Goal: Find specific page/section: Find specific page/section

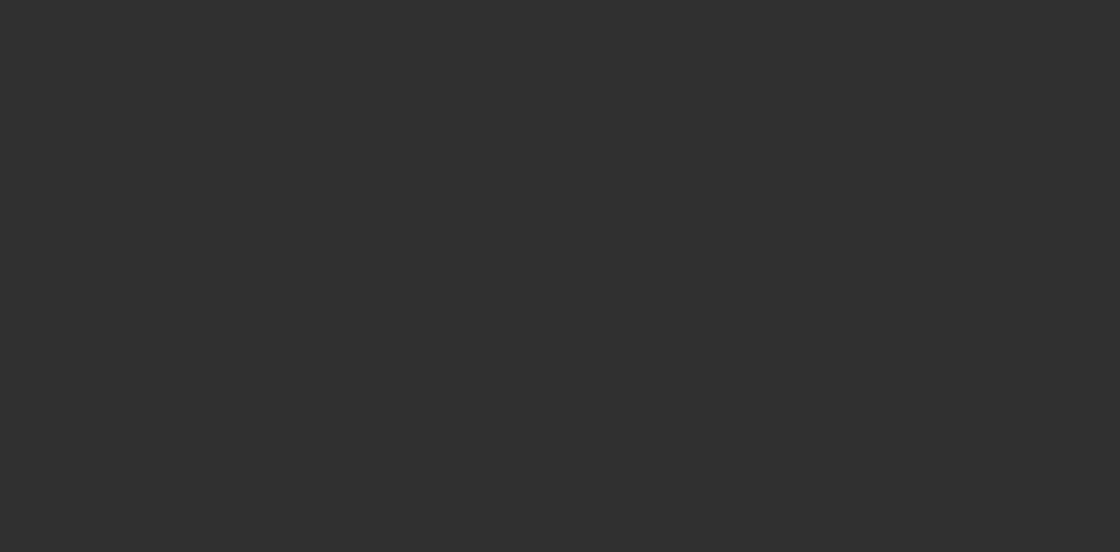
select select "10"
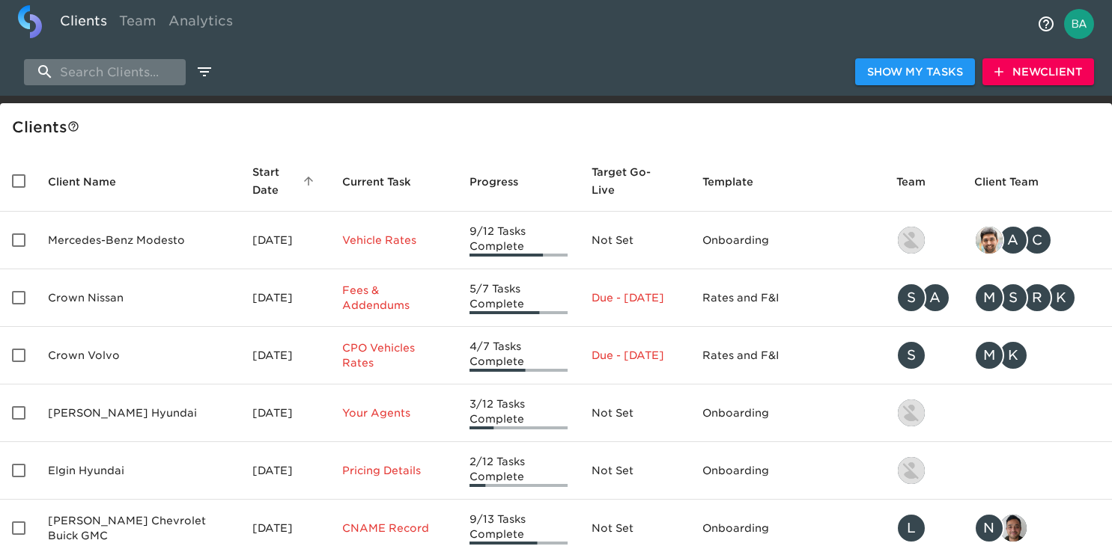
click at [81, 75] on input "search" at bounding box center [105, 72] width 162 height 26
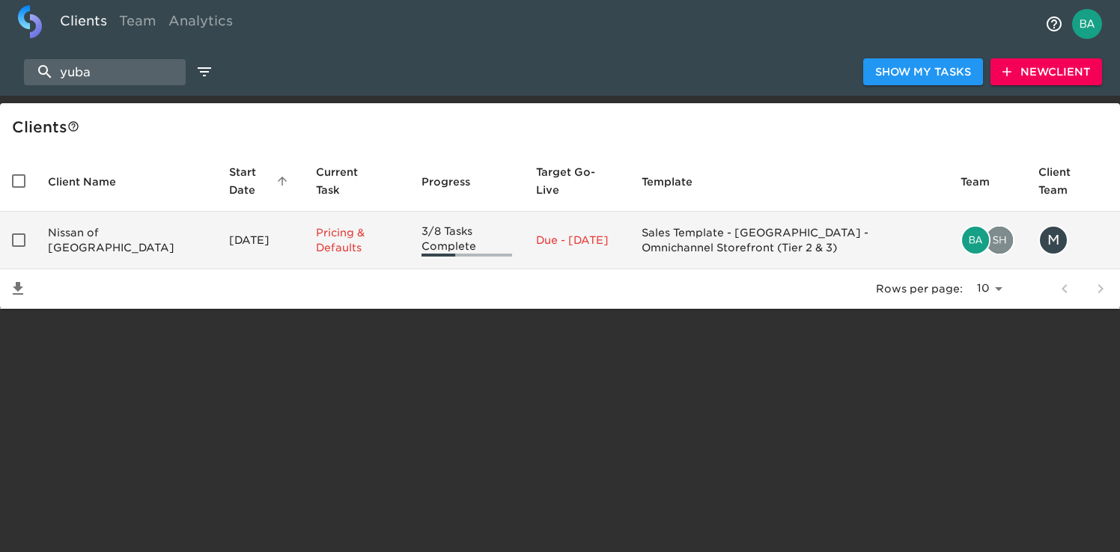
type input "yuba"
click at [99, 244] on td "Nissan of [GEOGRAPHIC_DATA]" at bounding box center [126, 241] width 181 height 58
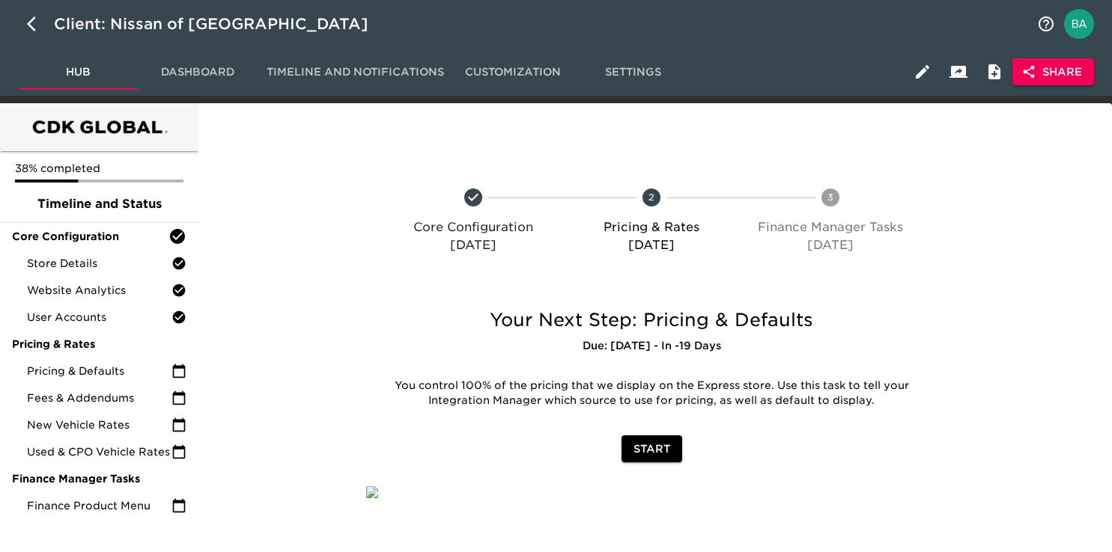
click at [1071, 71] on span "Share" at bounding box center [1053, 72] width 58 height 19
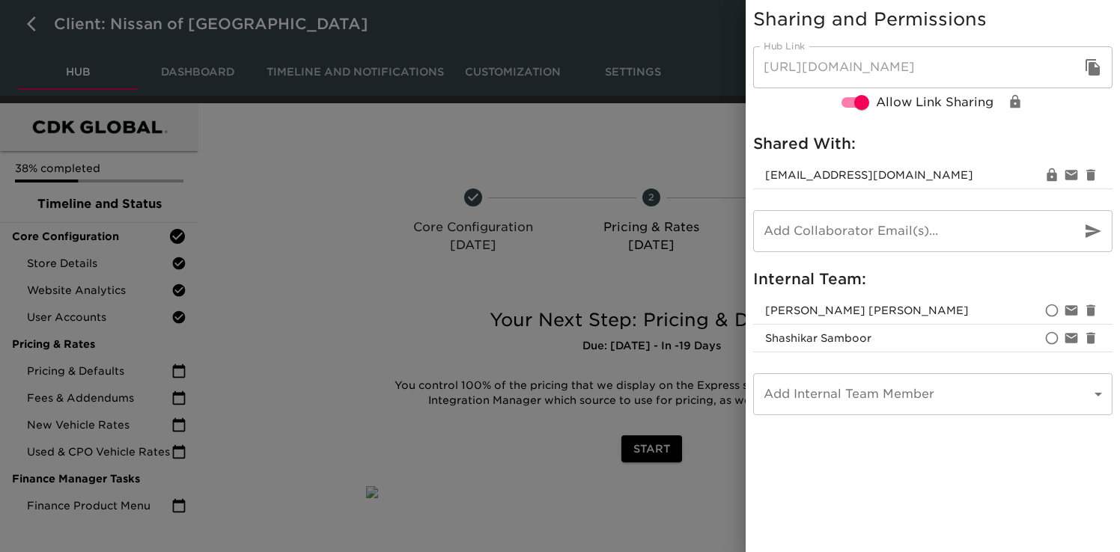
click at [1088, 63] on icon "button" at bounding box center [1092, 67] width 14 height 16
click at [162, 43] on div at bounding box center [560, 276] width 1120 height 552
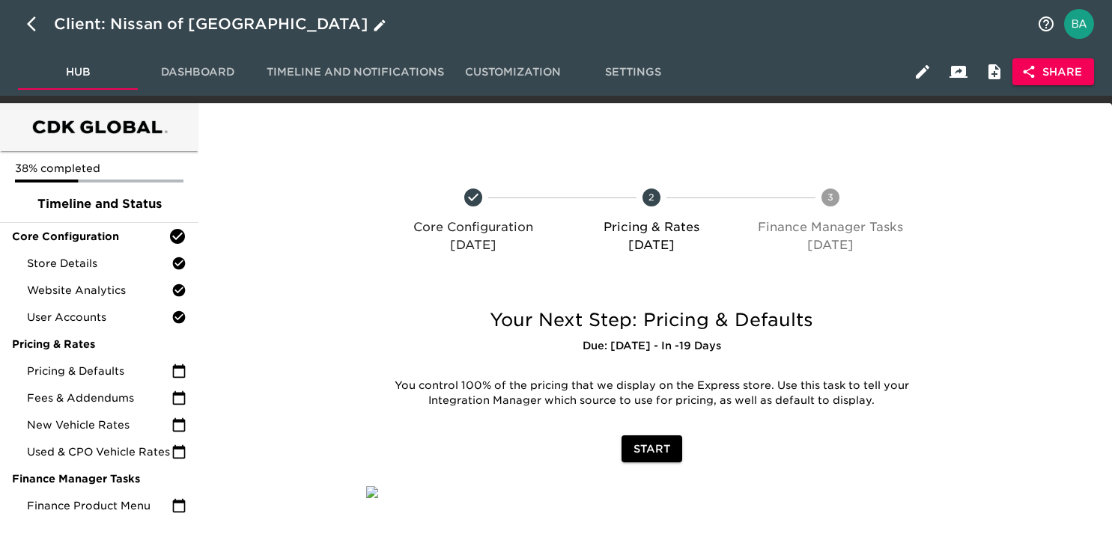
click at [40, 29] on icon "button" at bounding box center [36, 24] width 18 height 18
select select "10"
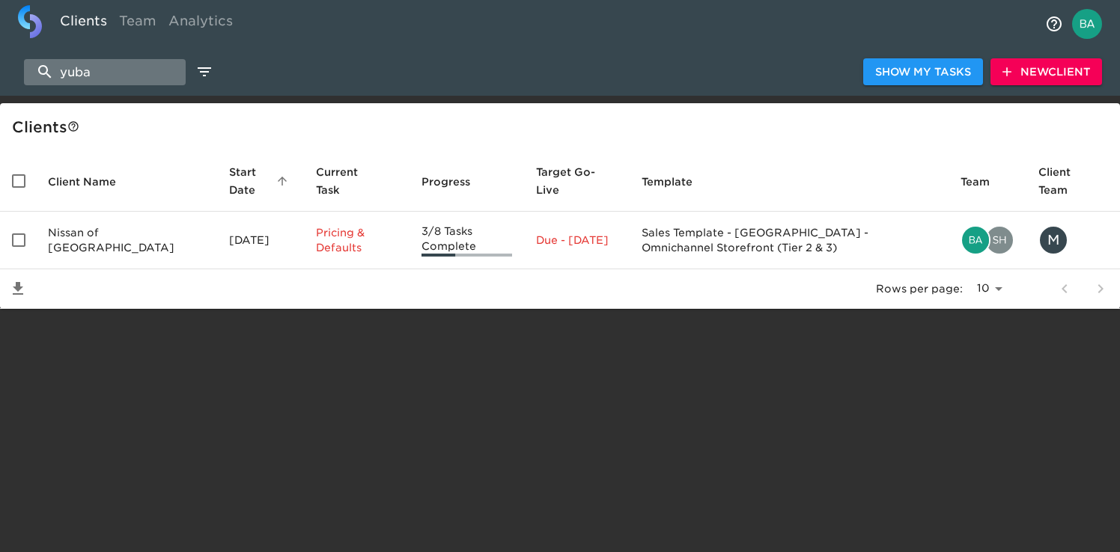
click at [95, 75] on input "yuba" at bounding box center [105, 72] width 162 height 26
paste input "Nissan of Vacaville"
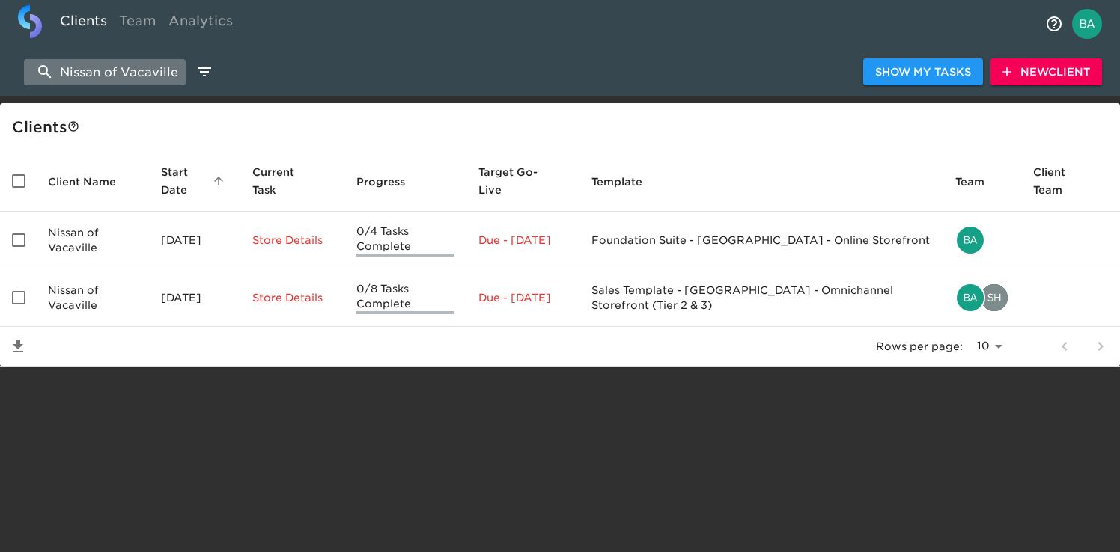
type input "Nissan of Vacaville"
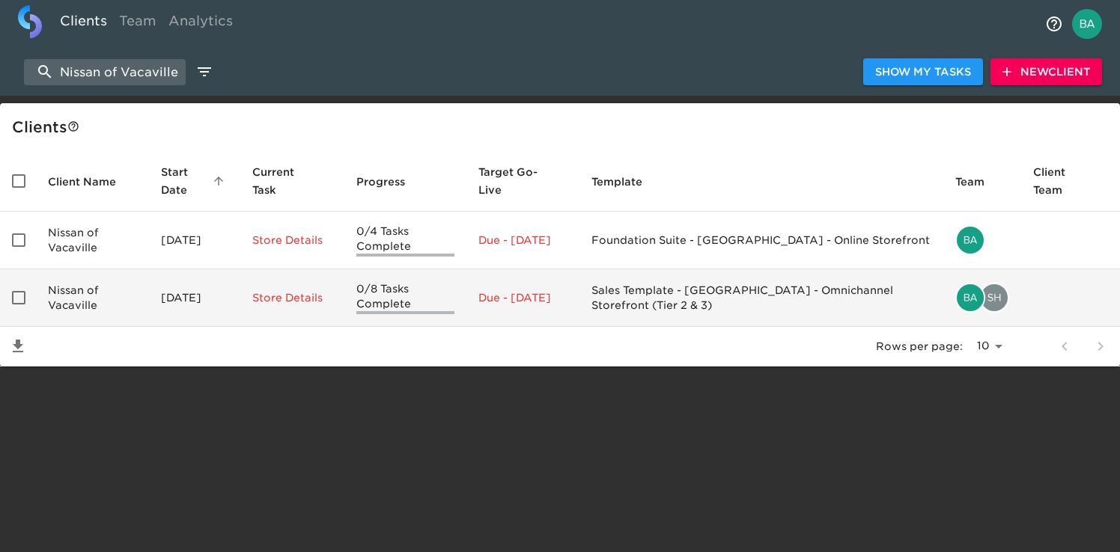
click at [115, 295] on td "Nissan of Vacaville" at bounding box center [92, 298] width 113 height 58
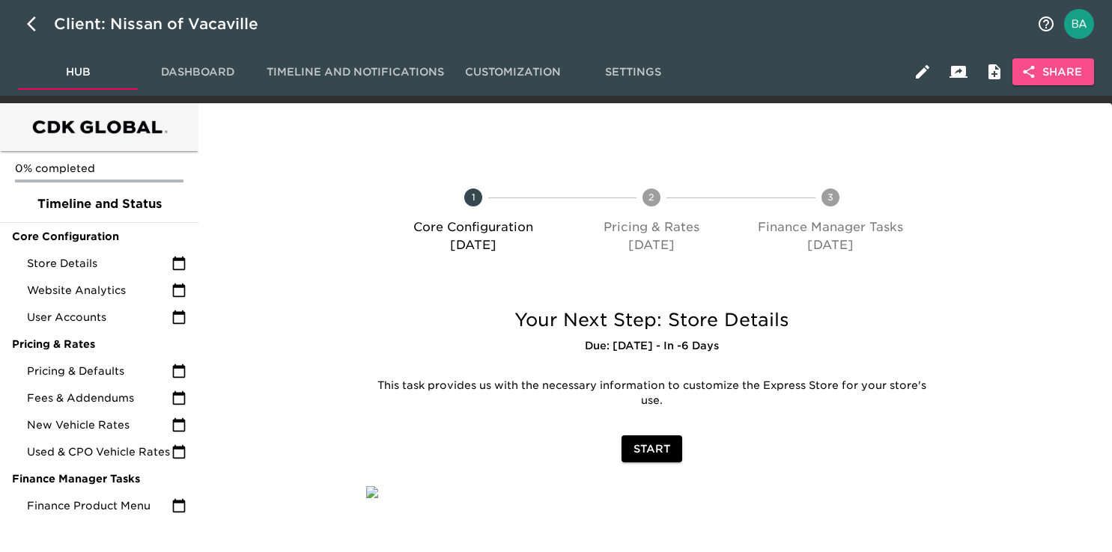
click at [1045, 71] on span "Share" at bounding box center [1053, 72] width 58 height 19
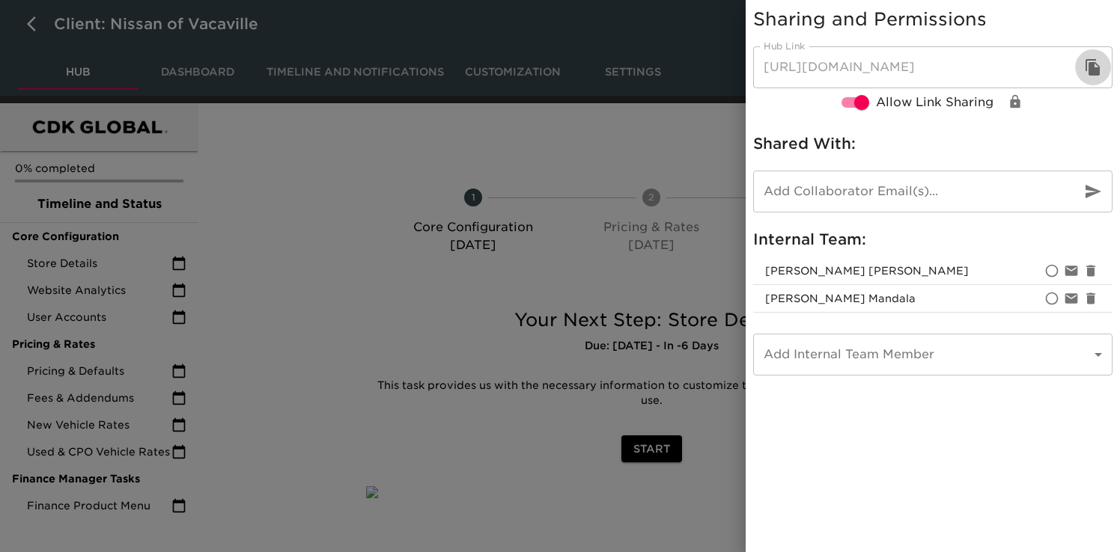
click at [1096, 67] on icon "button" at bounding box center [1093, 67] width 18 height 18
click at [610, 126] on div at bounding box center [560, 276] width 1120 height 552
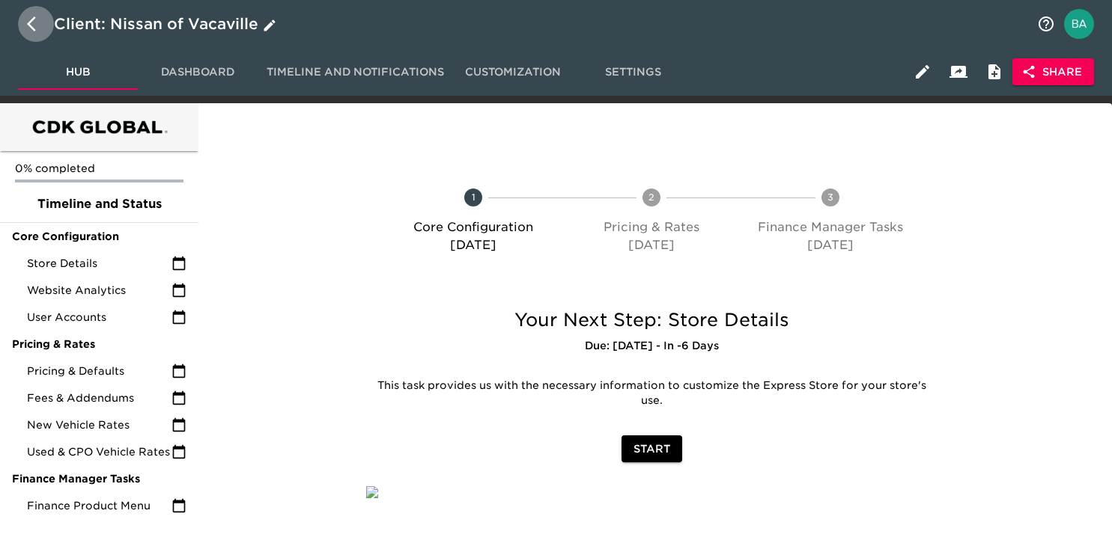
click at [33, 25] on icon "button" at bounding box center [36, 24] width 18 height 18
select select "10"
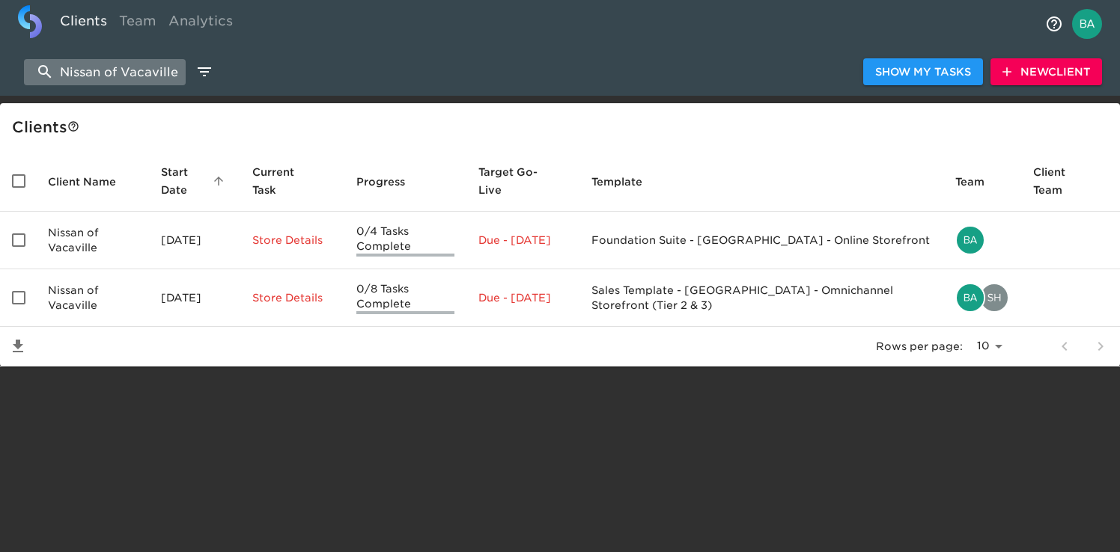
click at [84, 77] on input "Nissan of Vacaville" at bounding box center [105, 72] width 162 height 26
paste input "Mazda of"
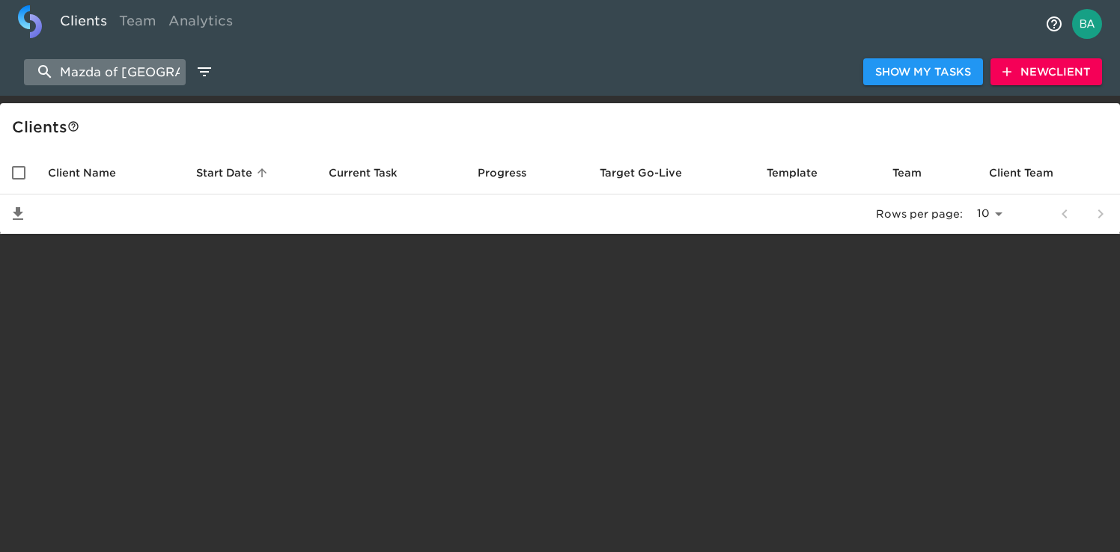
click at [124, 70] on input "Mazda of [GEOGRAPHIC_DATA]" at bounding box center [105, 72] width 162 height 26
drag, startPoint x: 106, startPoint y: 70, endPoint x: -6, endPoint y: 69, distance: 111.5
click at [0, 69] on html "Clients Team Analytics Mazda Vacaville Show My Tasks New Client Client s Client…" at bounding box center [560, 141] width 1120 height 282
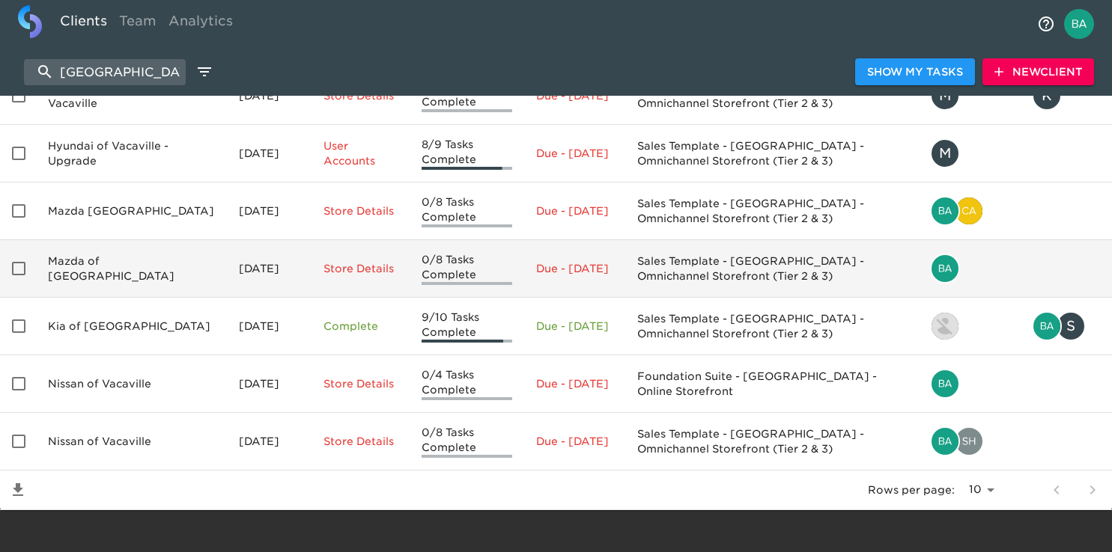
scroll to position [266, 0]
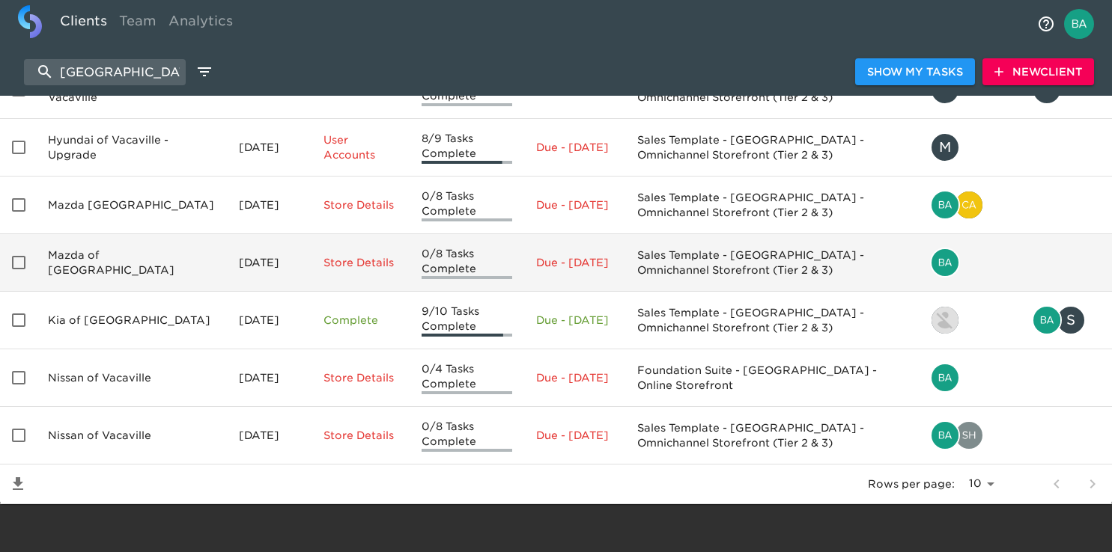
type input "[GEOGRAPHIC_DATA]"
click at [97, 269] on td "Mazda of [GEOGRAPHIC_DATA]" at bounding box center [131, 263] width 191 height 58
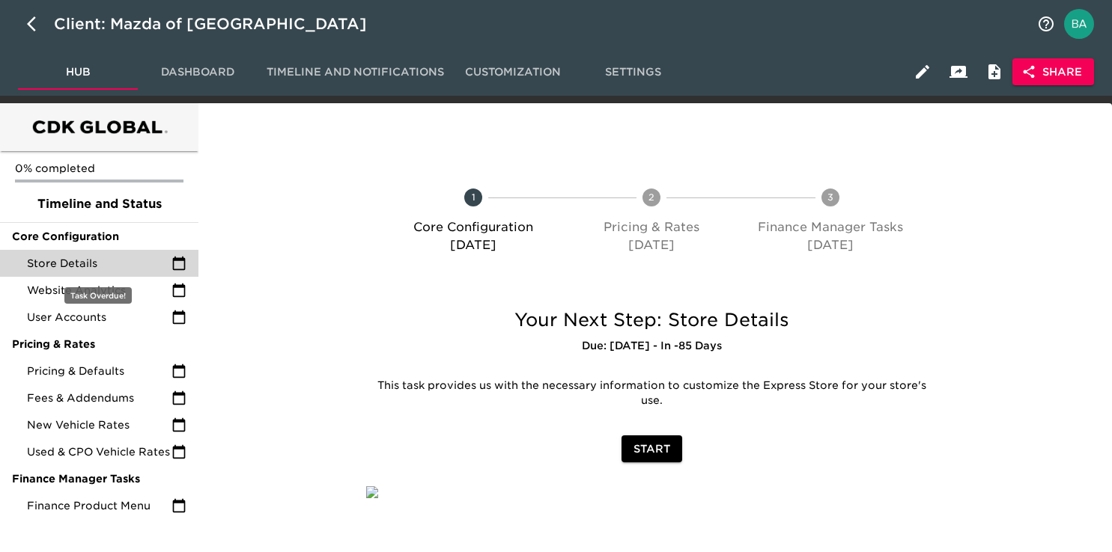
click at [97, 272] on div "Store Details" at bounding box center [99, 263] width 198 height 27
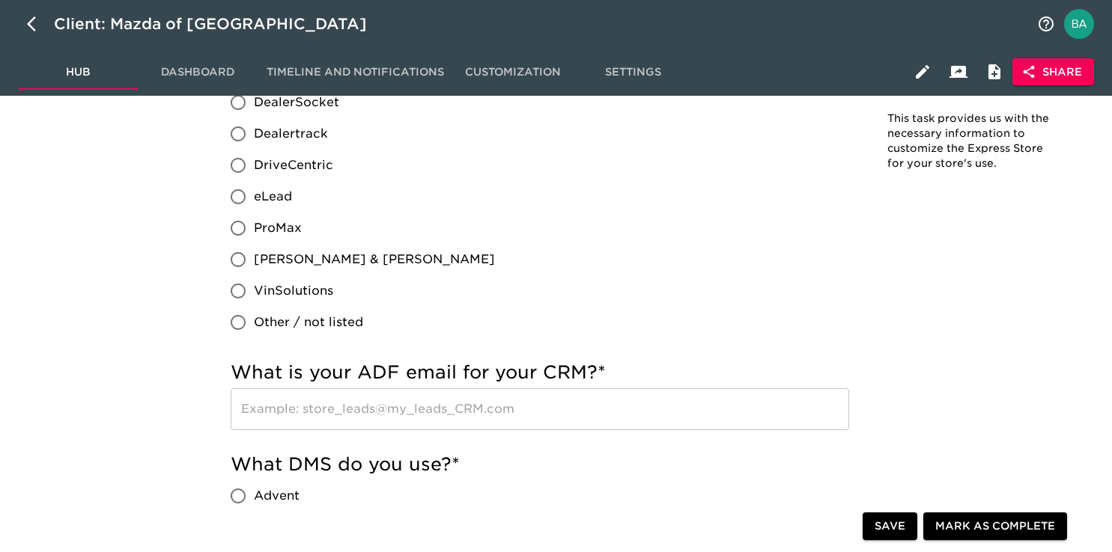
scroll to position [993, 0]
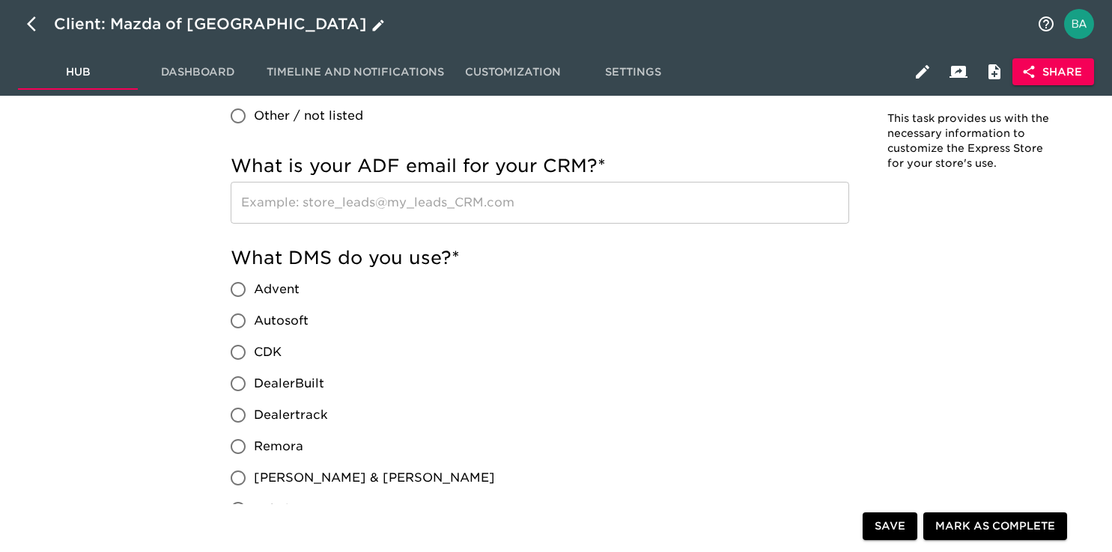
click at [37, 26] on icon "button" at bounding box center [36, 24] width 18 height 18
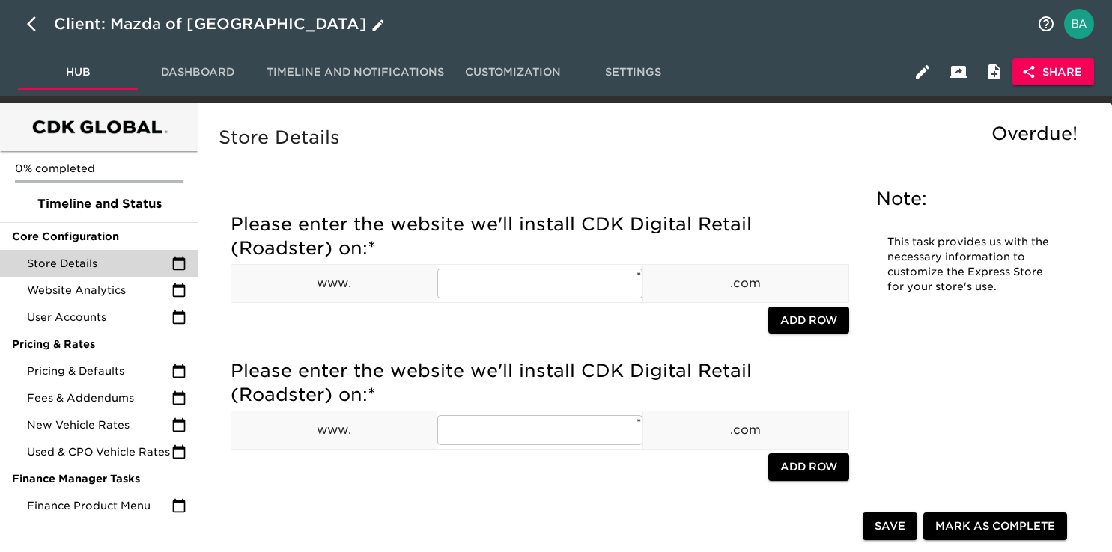
select select "10"
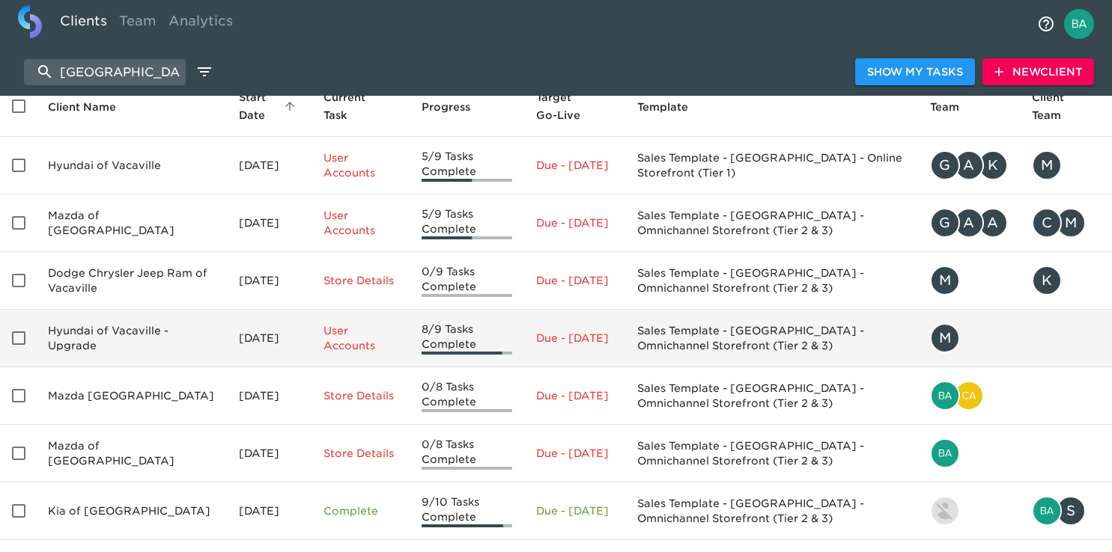
scroll to position [95, 0]
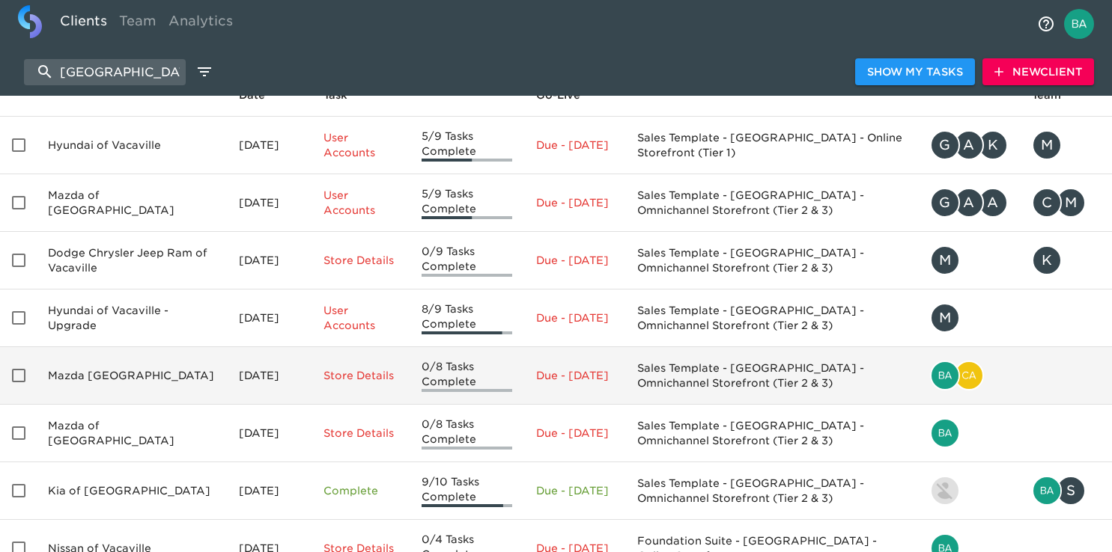
click at [135, 389] on td "Mazda [GEOGRAPHIC_DATA]" at bounding box center [131, 376] width 191 height 58
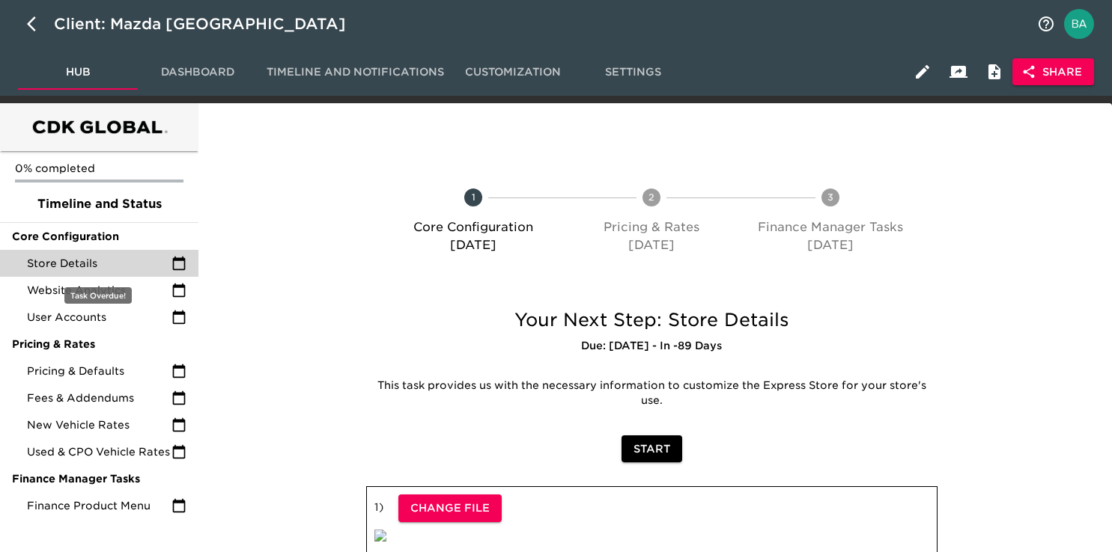
click at [118, 263] on span "Store Details" at bounding box center [99, 263] width 144 height 15
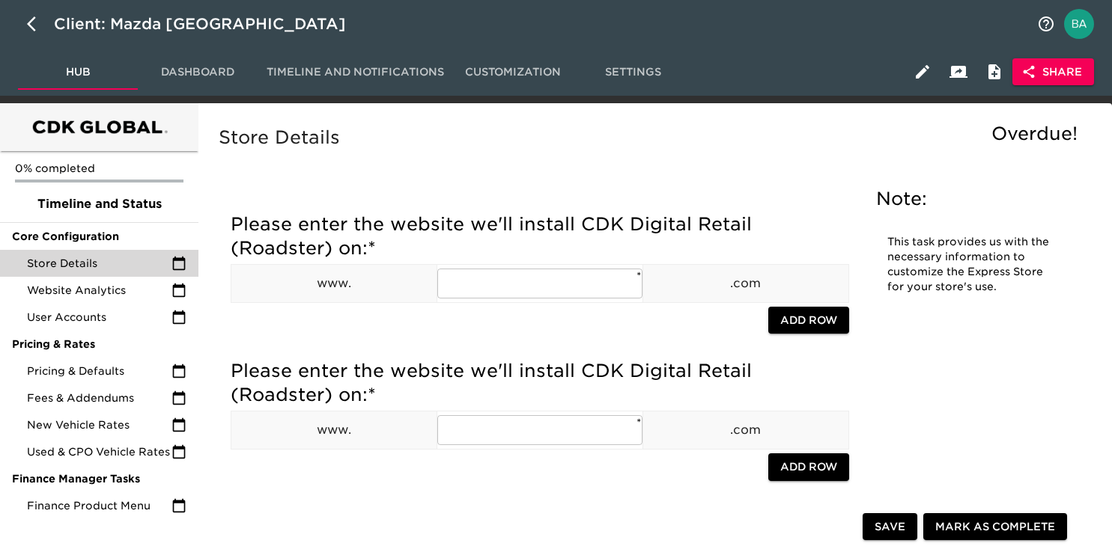
click at [1034, 75] on icon "button" at bounding box center [1028, 71] width 15 height 15
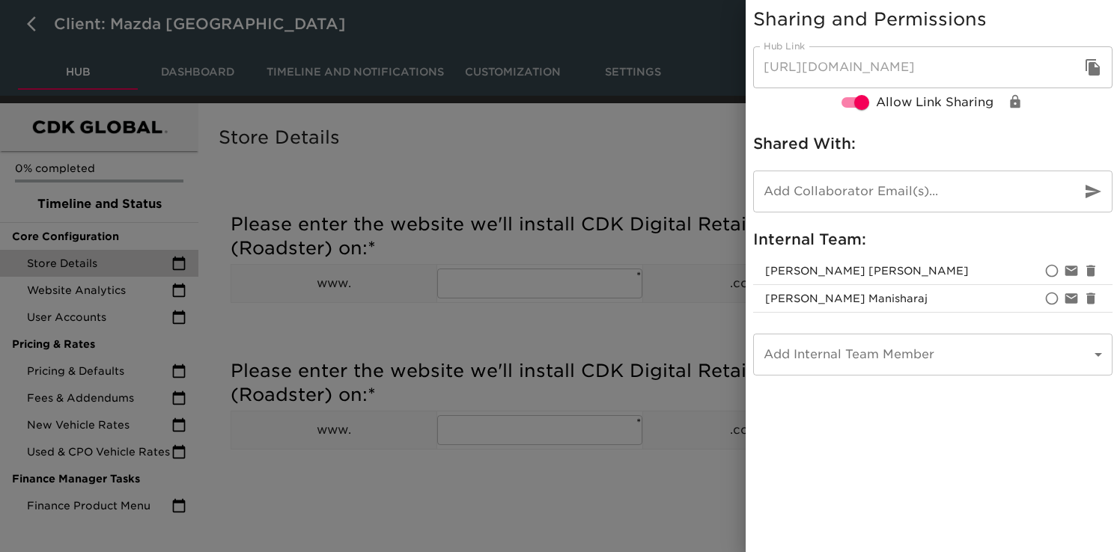
click at [1097, 64] on icon "button" at bounding box center [1092, 67] width 14 height 16
